Goal: Find specific page/section: Find specific page/section

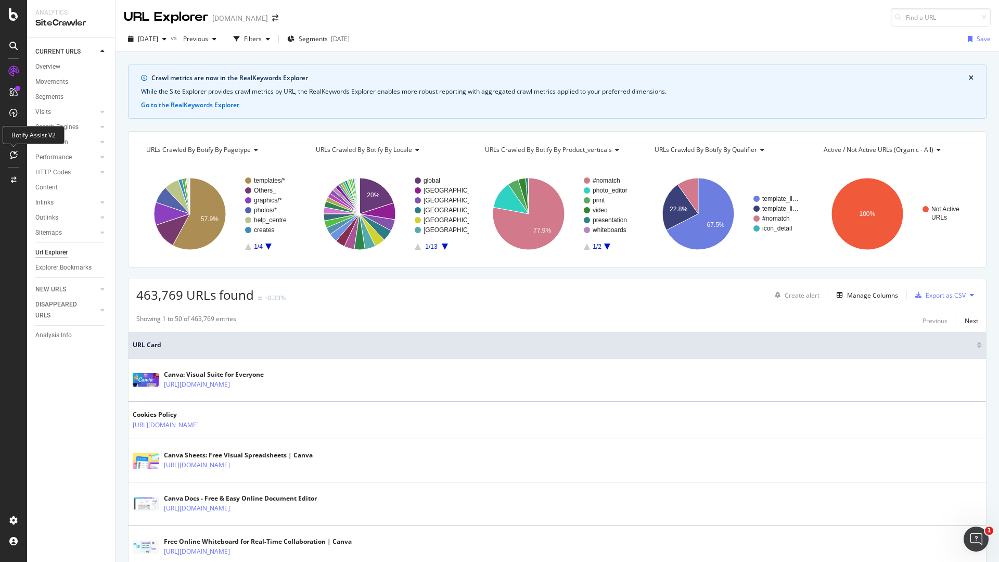
click at [8, 153] on div at bounding box center [13, 154] width 17 height 17
